Goal: Task Accomplishment & Management: Manage account settings

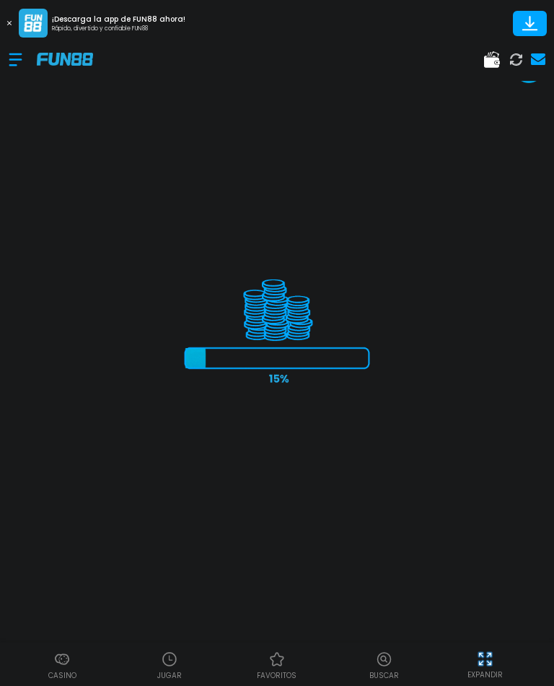
click at [169, 658] on img at bounding box center [169, 658] width 17 height 17
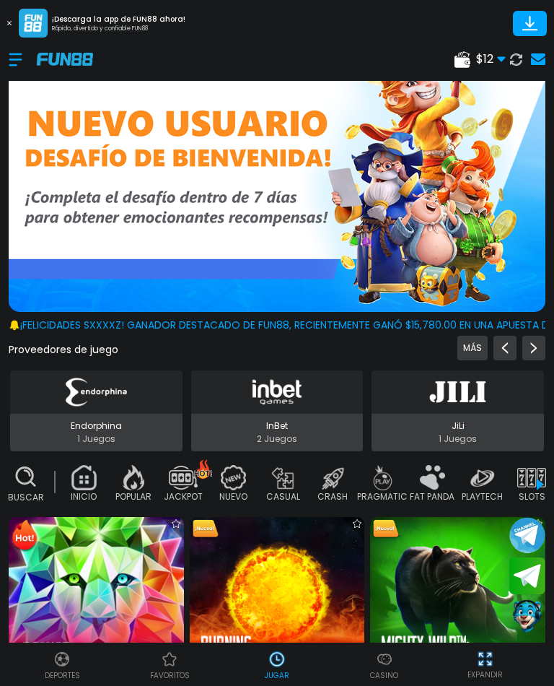
click at [379, 666] on img at bounding box center [384, 658] width 17 height 17
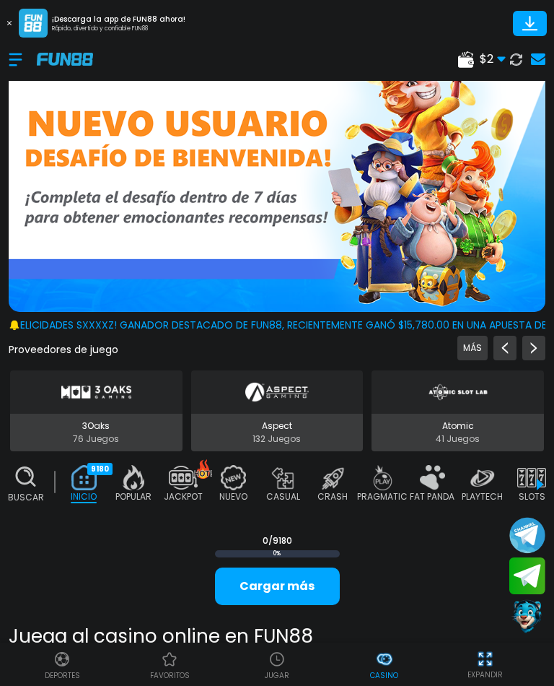
click at [541, 56] on use at bounding box center [538, 59] width 14 height 12
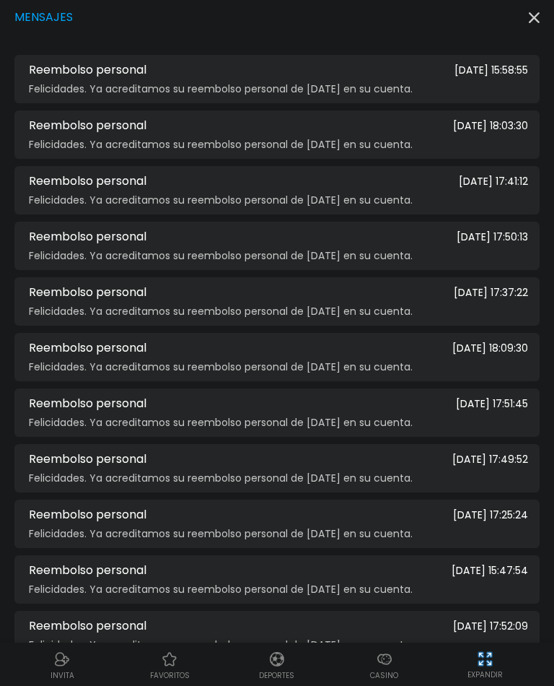
click at [539, 10] on div "Mensajes" at bounding box center [276, 17] width 525 height 17
click at [529, 17] on icon "button" at bounding box center [534, 17] width 11 height 11
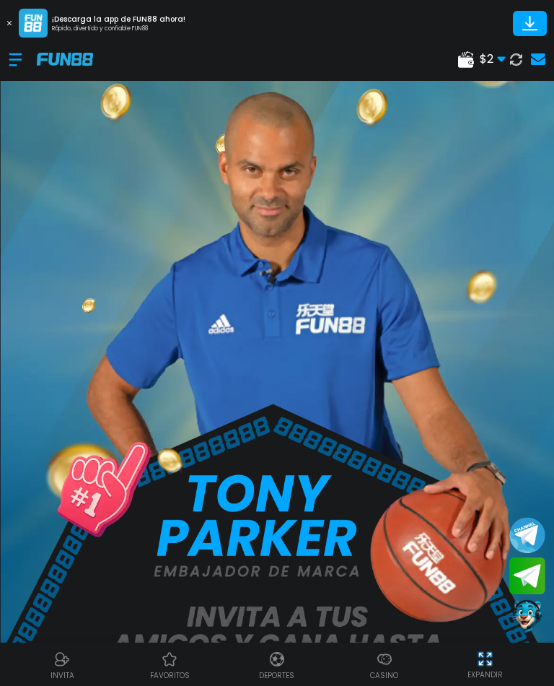
click at [6, 52] on div "$ 2 Dinero Real $ 2 Depósito Retiro" at bounding box center [277, 59] width 554 height 43
click at [14, 67] on div at bounding box center [23, 59] width 28 height 43
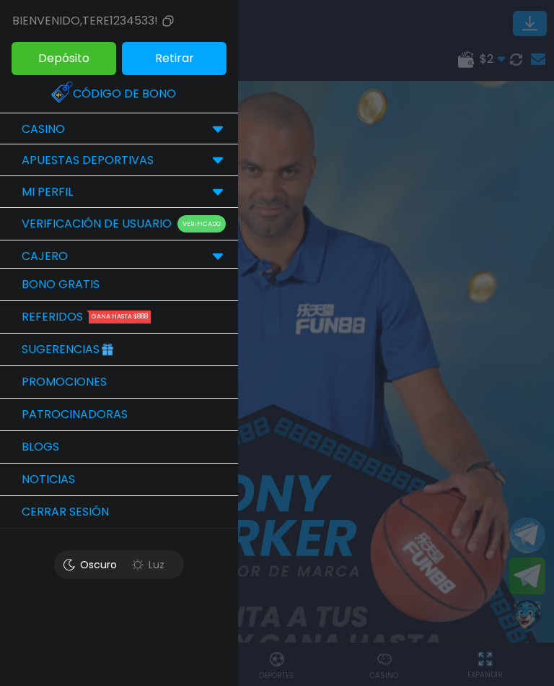
click at [25, 287] on link "Bono Gratis" at bounding box center [119, 285] width 238 height 32
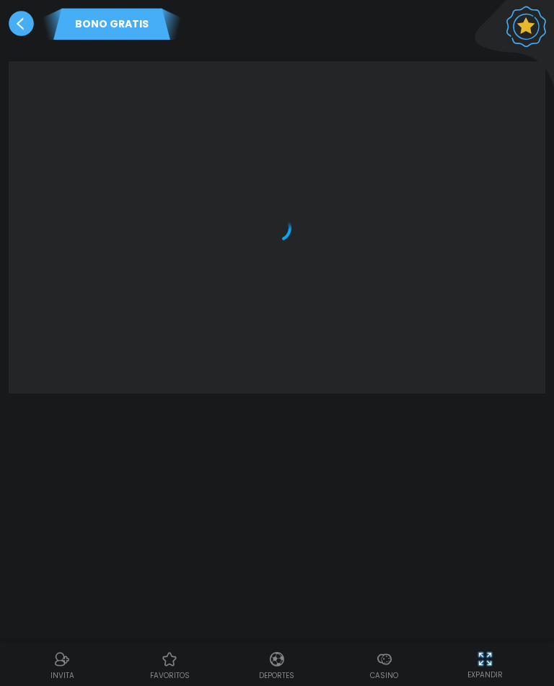
click at [26, 284] on div at bounding box center [277, 227] width 520 height 289
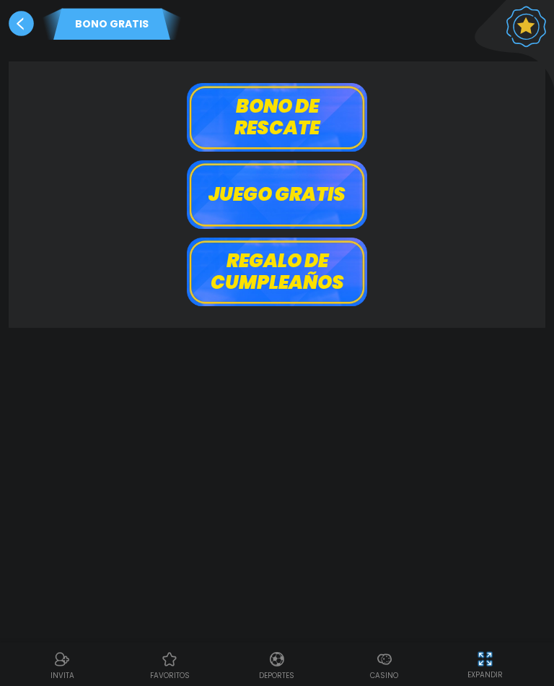
click at [336, 188] on button "Juego gratis" at bounding box center [277, 194] width 180 height 69
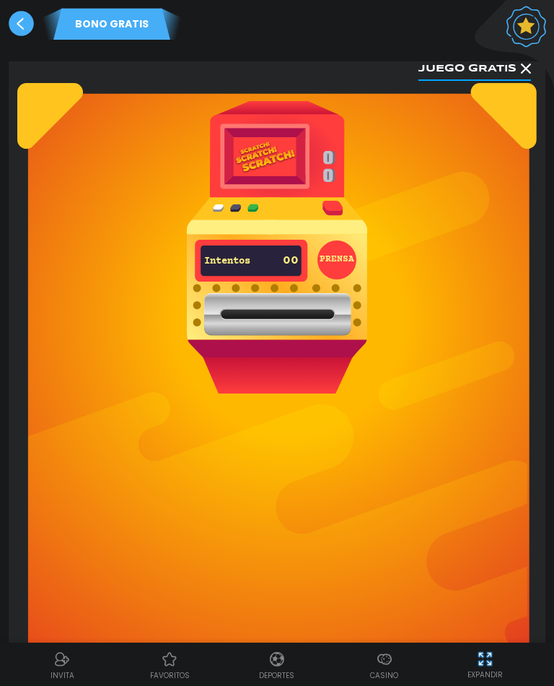
click at [343, 256] on button "PRENSA" at bounding box center [337, 259] width 39 height 39
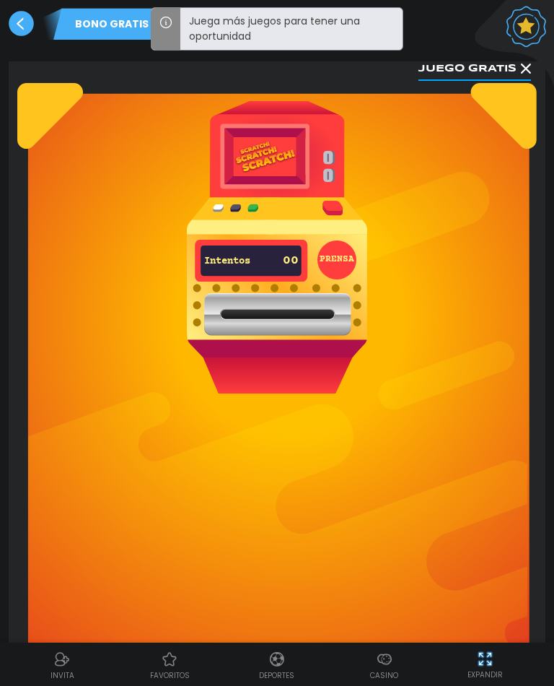
click at [22, 26] on use at bounding box center [21, 23] width 25 height 25
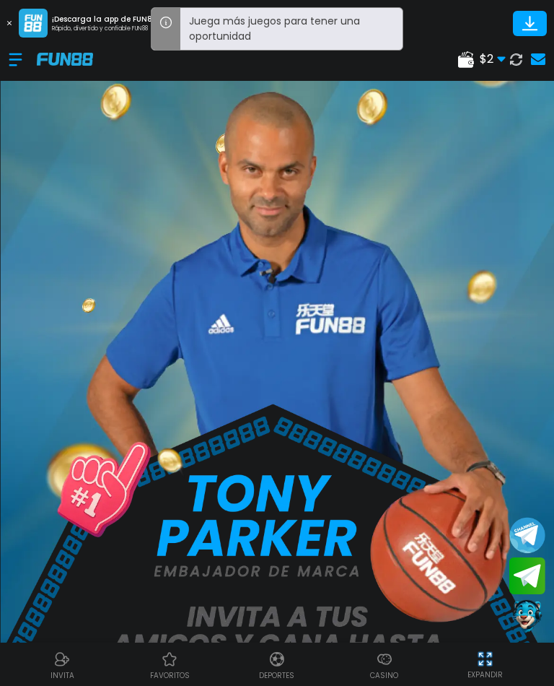
click at [5, 62] on div "$ 2 Dinero Real $ 2 Depósito Retiro" at bounding box center [277, 59] width 554 height 43
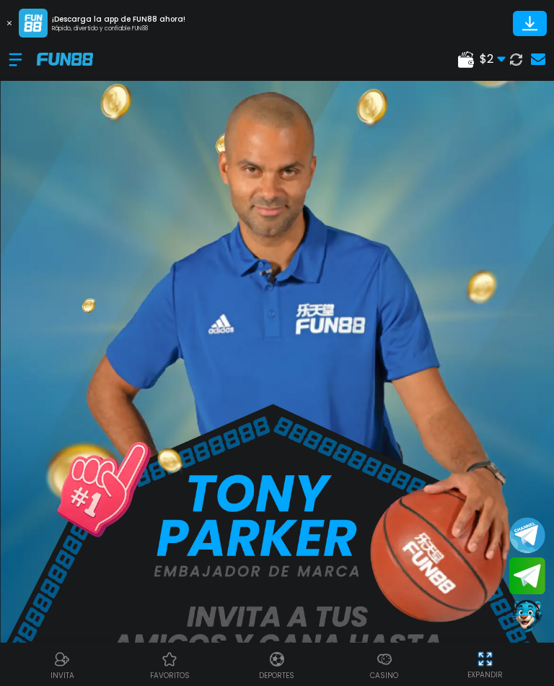
click at [13, 65] on div at bounding box center [23, 59] width 28 height 43
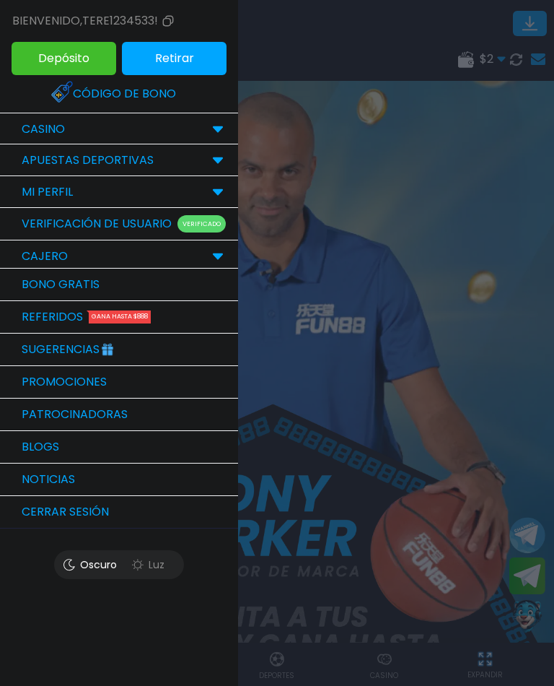
click at [33, 518] on button "Cerrar sesión" at bounding box center [119, 512] width 238 height 32
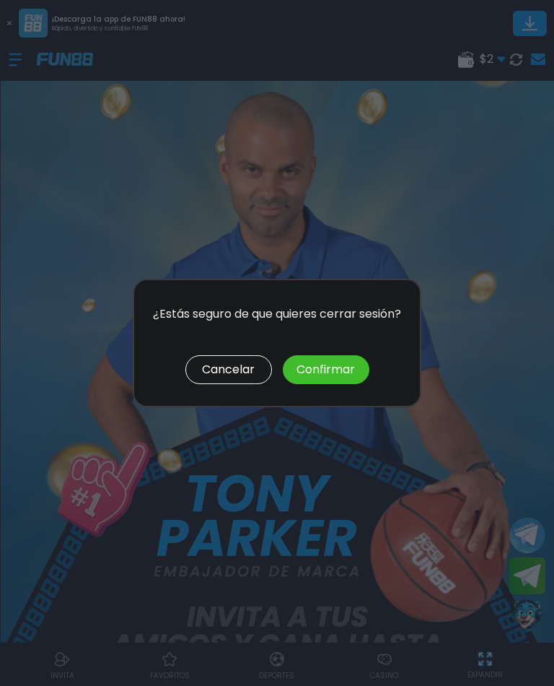
click at [346, 373] on button "Confirmar" at bounding box center [326, 369] width 87 height 29
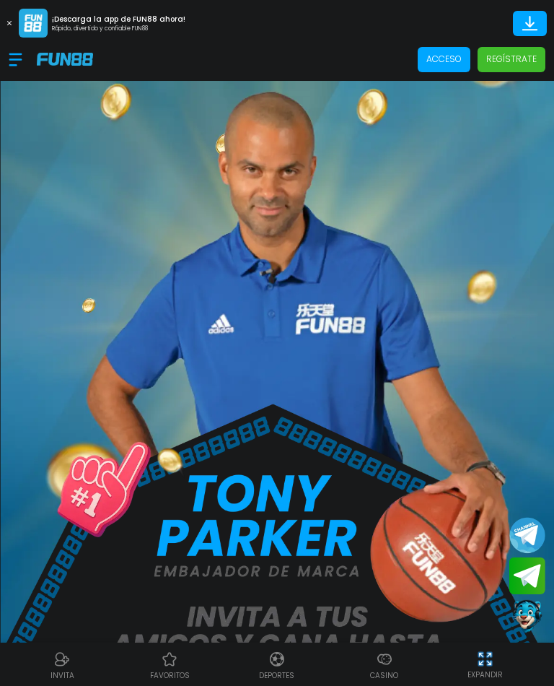
click at [445, 58] on p "Acceso" at bounding box center [444, 59] width 35 height 13
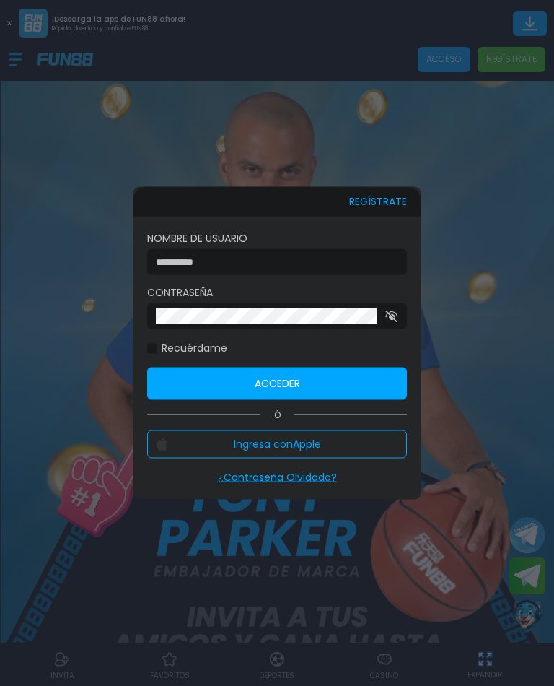
click at [328, 267] on input at bounding box center [273, 261] width 234 height 15
type input "*"
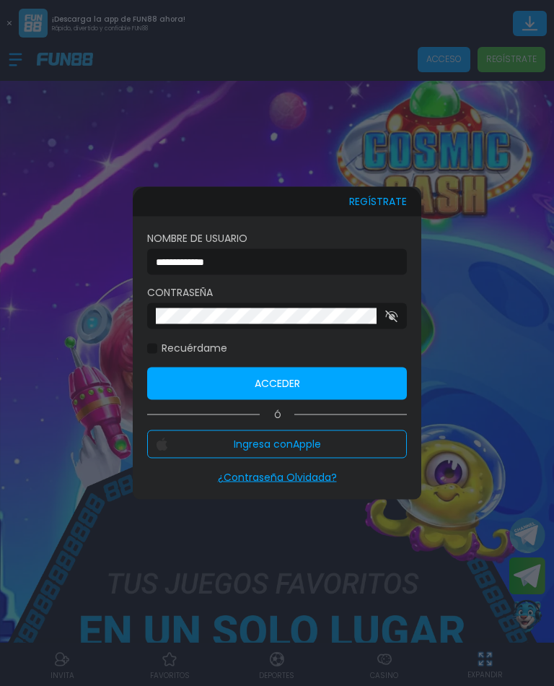
type input "**********"
click at [266, 304] on div at bounding box center [277, 316] width 260 height 26
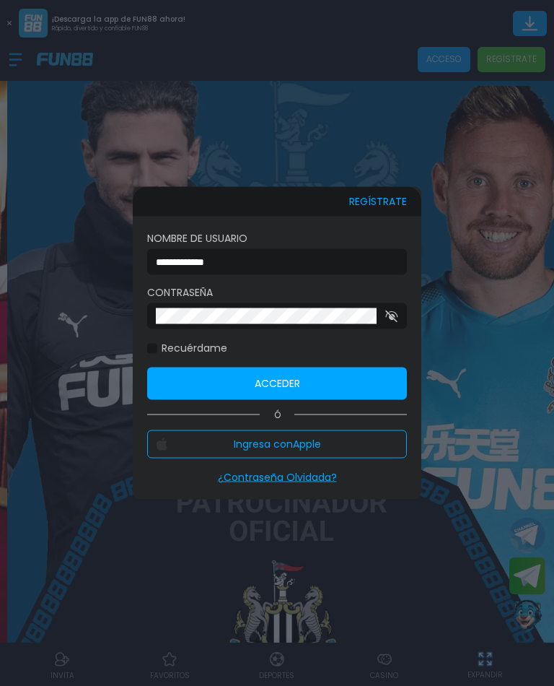
click at [364, 388] on button "Acceder" at bounding box center [277, 383] width 260 height 32
